Goal: Task Accomplishment & Management: Use online tool/utility

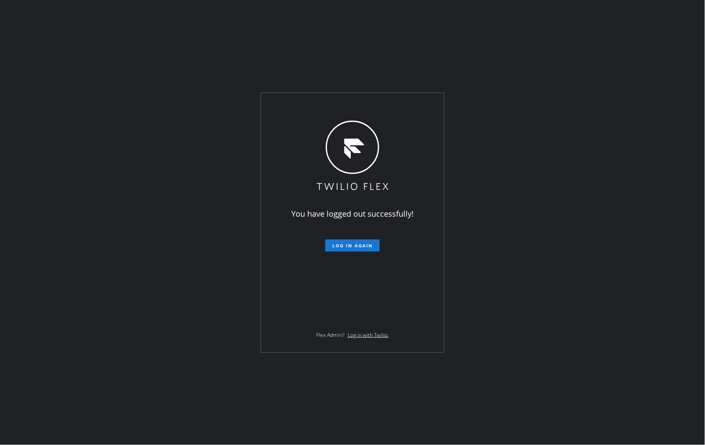
click at [481, 246] on div "You have logged out successfully! Log in again Flex Admin? Log in with Twilio." at bounding box center [352, 222] width 705 height 445
click at [356, 244] on span "Log in again" at bounding box center [352, 246] width 41 height 6
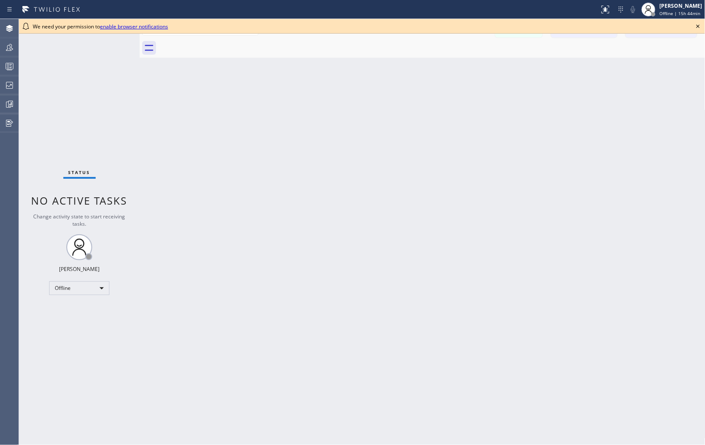
click at [700, 26] on icon at bounding box center [698, 26] width 10 height 10
click at [683, 9] on div "[PERSON_NAME] Offline | 15h 44min" at bounding box center [681, 9] width 47 height 15
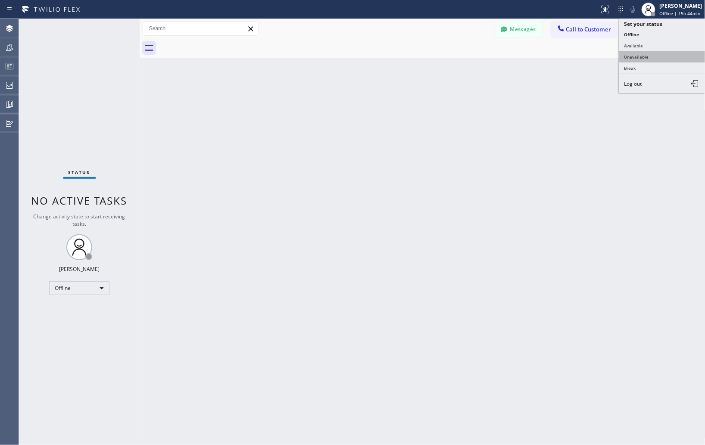
click at [638, 55] on button "Unavailable" at bounding box center [662, 56] width 86 height 11
click at [595, 101] on div "Back to Dashboard Change Sender ID Customers Technicians Select a contact Outbo…" at bounding box center [423, 232] width 566 height 426
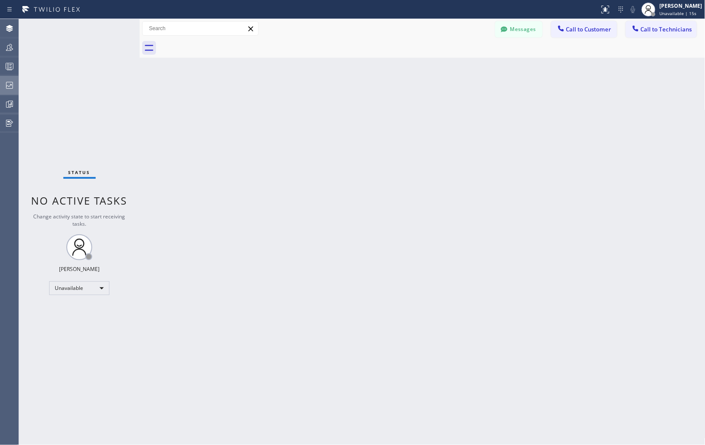
click at [16, 84] on div at bounding box center [9, 85] width 19 height 10
